Goal: Information Seeking & Learning: Learn about a topic

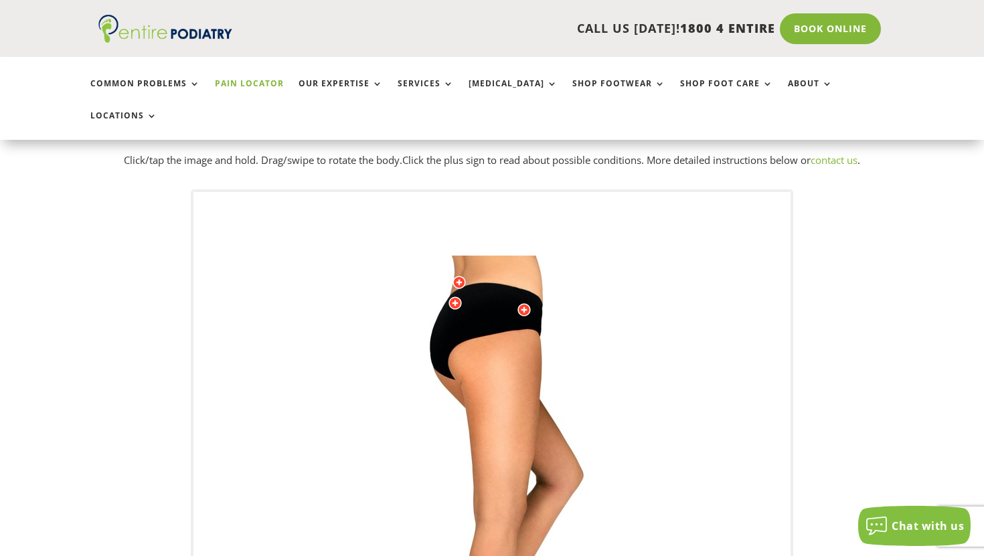
scroll to position [56, 0]
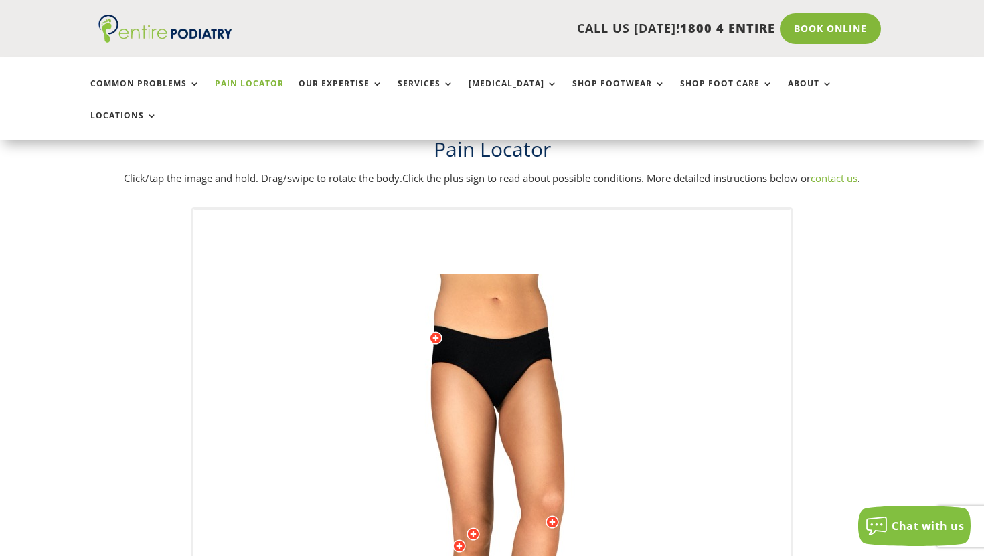
drag, startPoint x: 552, startPoint y: 287, endPoint x: 521, endPoint y: 325, distance: 49.0
click at [521, 325] on img at bounding box center [492, 542] width 370 height 536
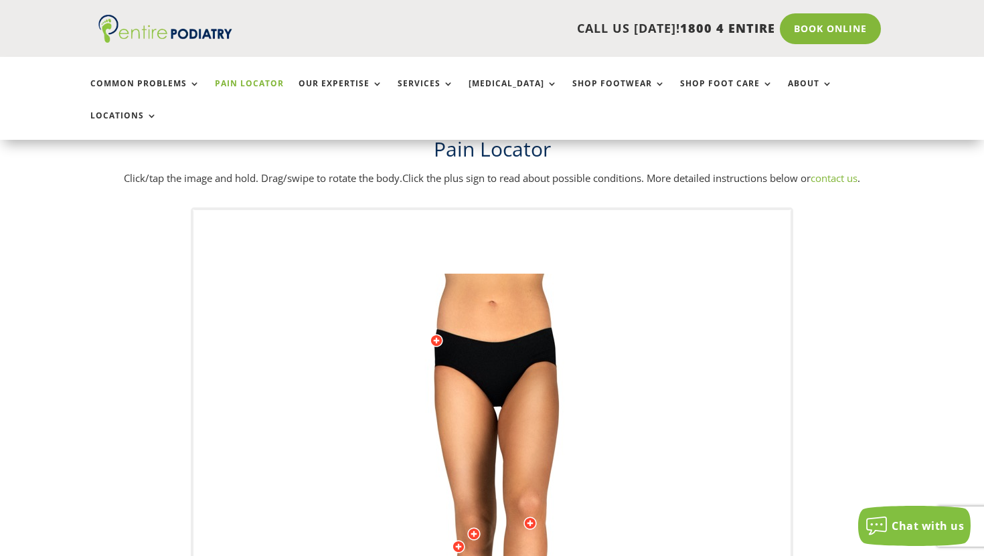
drag, startPoint x: 476, startPoint y: 260, endPoint x: 473, endPoint y: 336, distance: 75.7
click at [473, 336] on img at bounding box center [492, 542] width 370 height 536
click at [467, 274] on img at bounding box center [492, 542] width 370 height 536
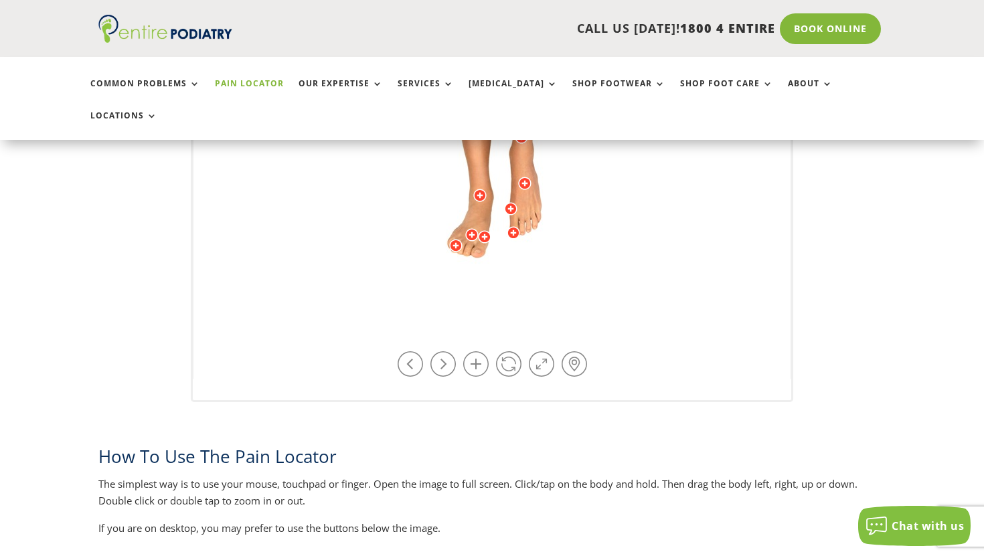
scroll to position [482, 0]
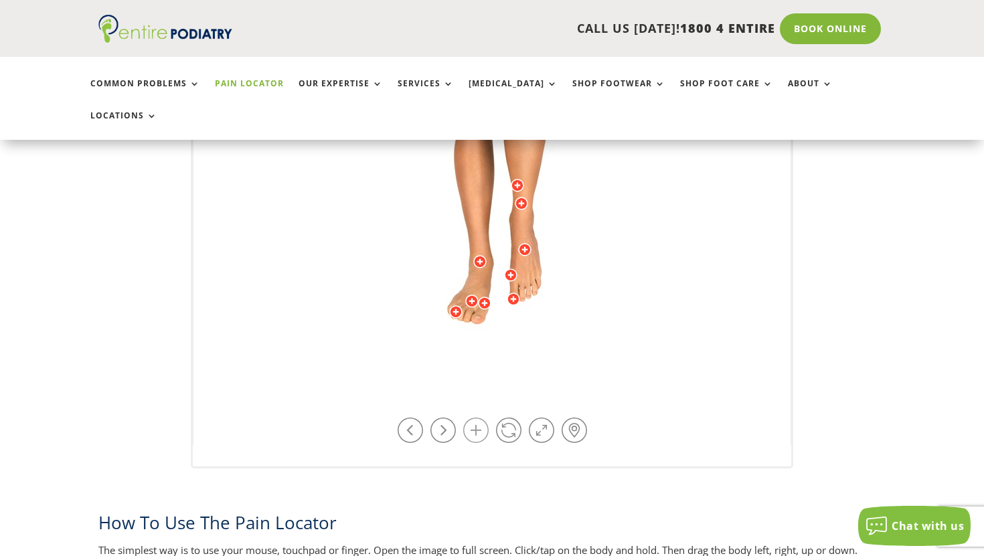
click at [479, 418] on link at bounding box center [475, 430] width 25 height 25
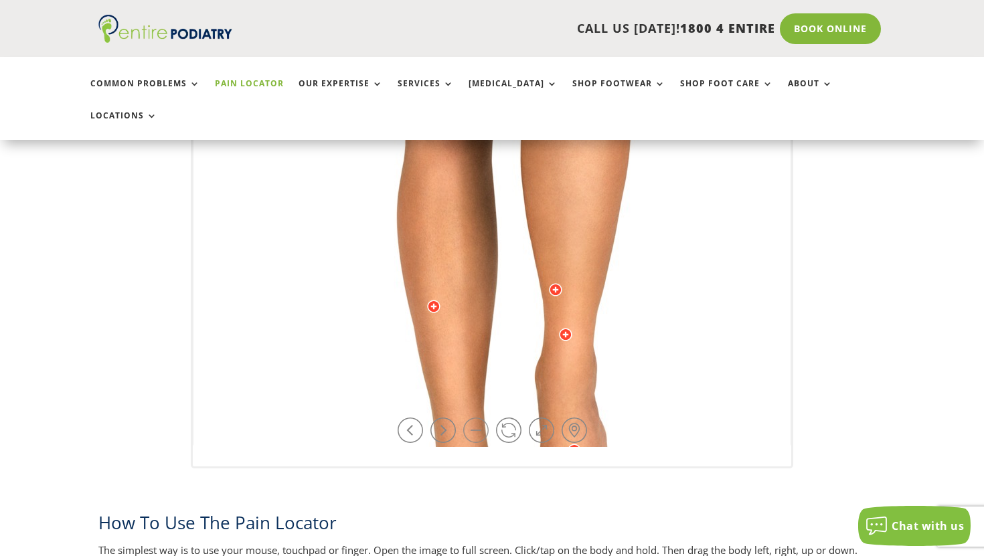
click at [481, 418] on link at bounding box center [475, 430] width 25 height 25
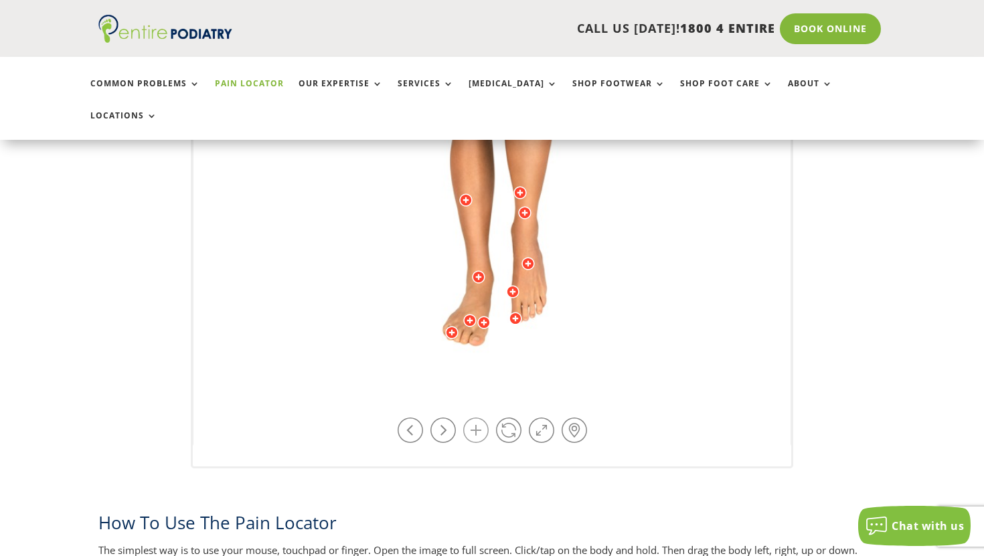
click at [481, 418] on link at bounding box center [475, 430] width 25 height 25
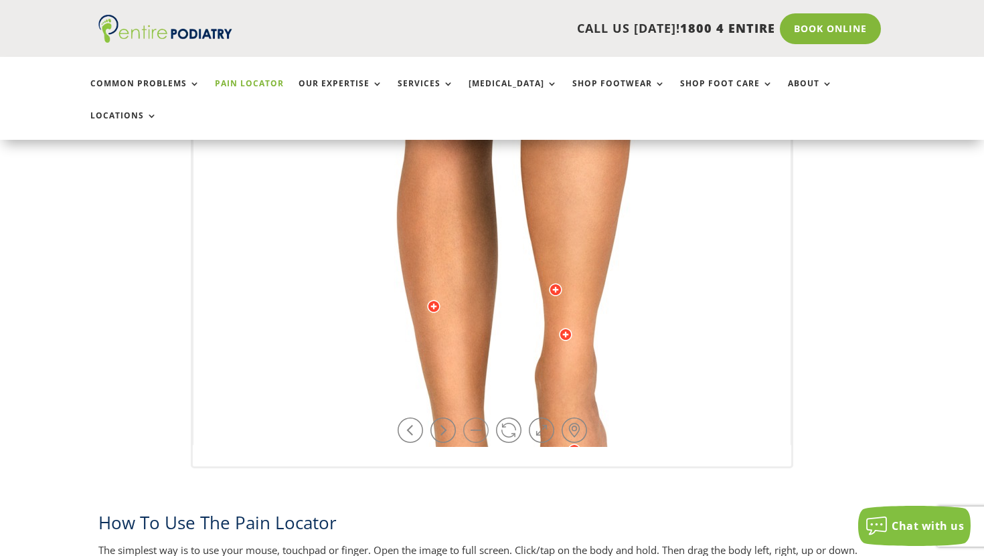
click at [481, 418] on link at bounding box center [475, 430] width 25 height 25
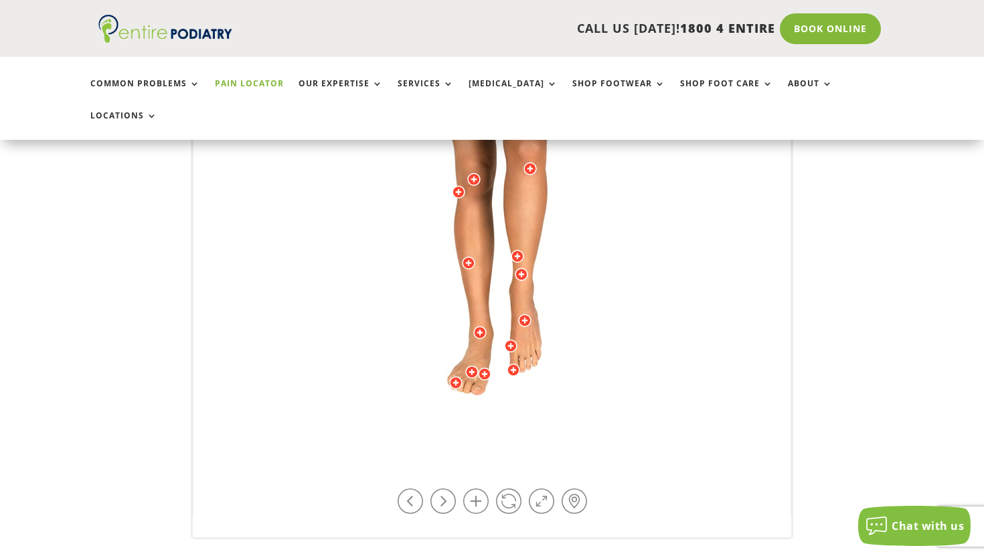
scroll to position [0, 0]
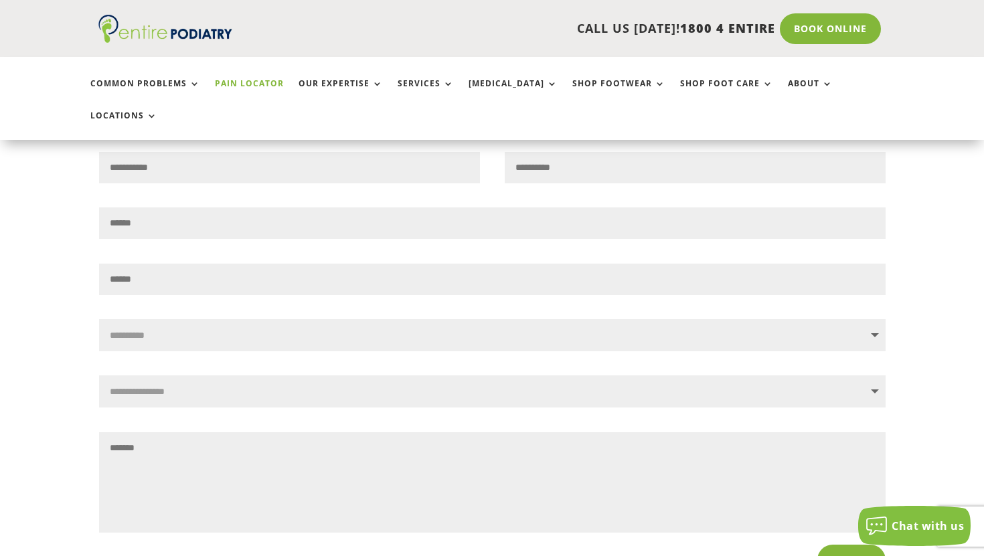
scroll to position [1625, 0]
